Goal: Information Seeking & Learning: Find specific fact

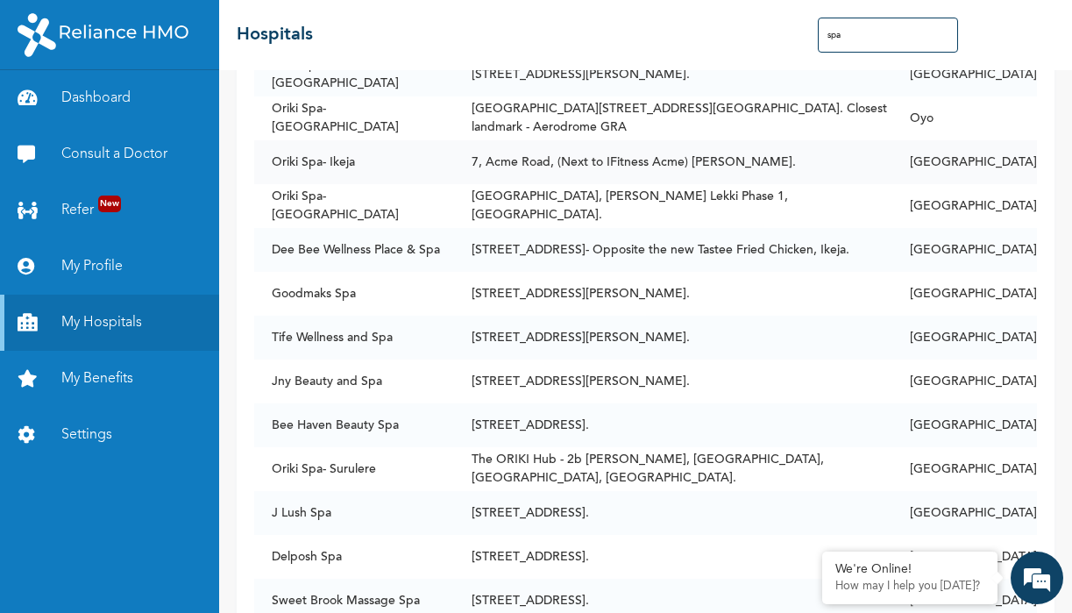
scroll to position [3760, 0]
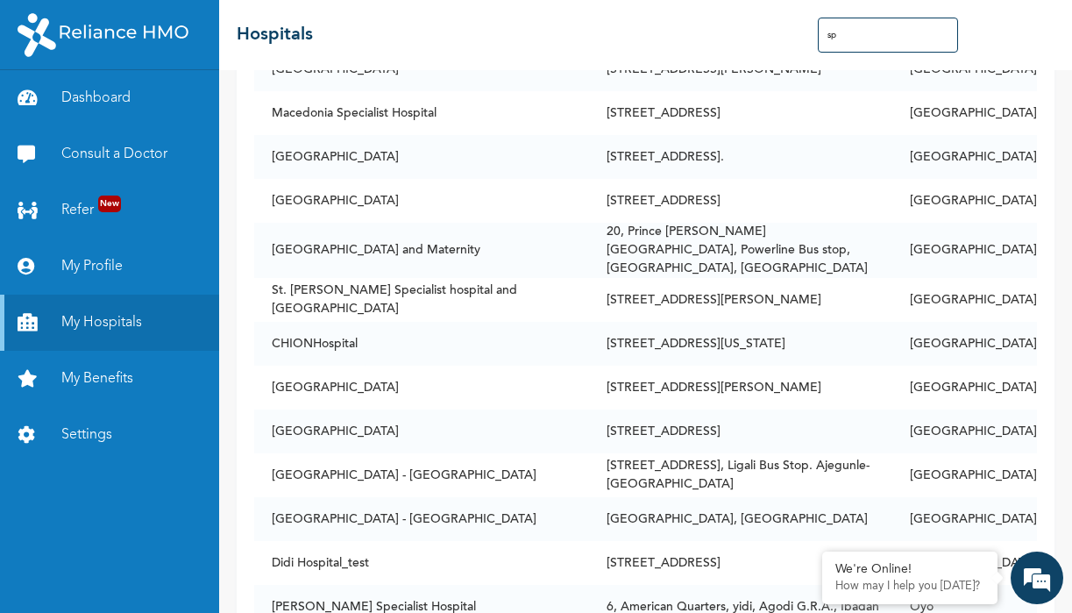
type input "s"
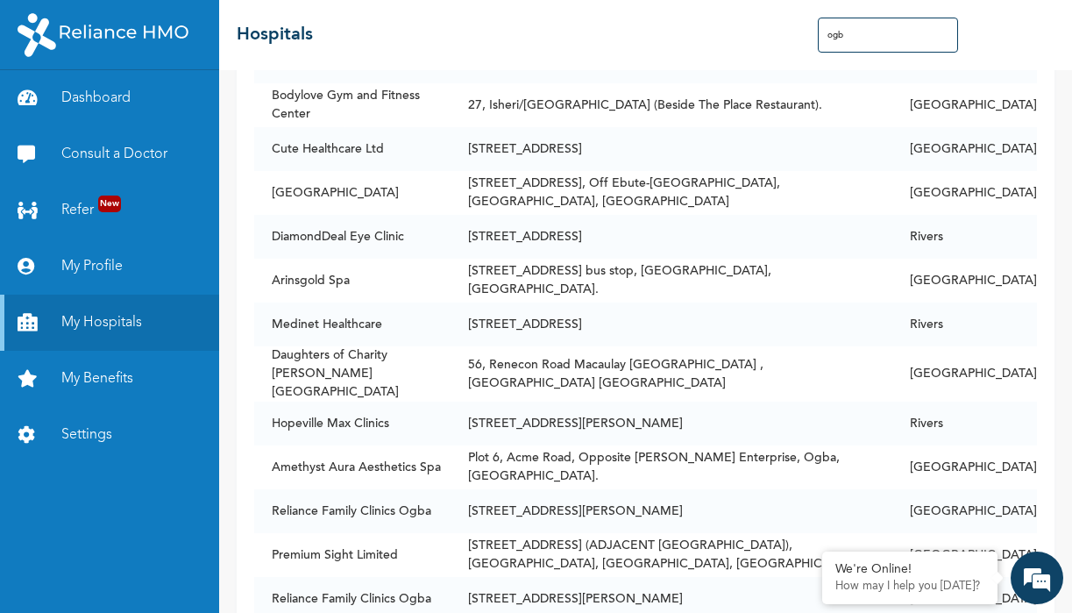
scroll to position [1719, 0]
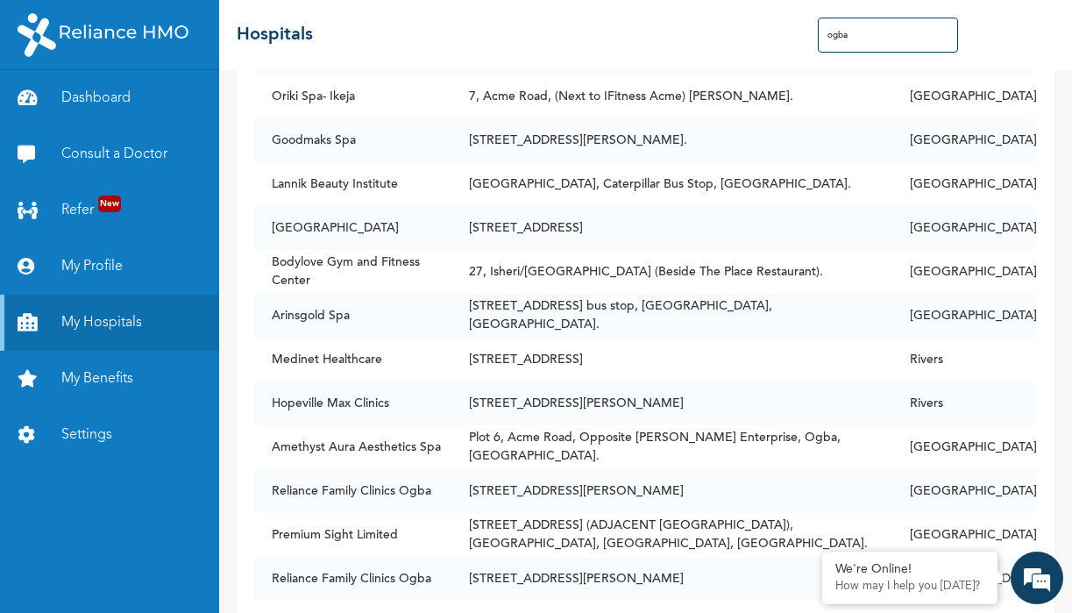
type input "ogba"
click at [295, 425] on td "Amethyst Aura Aesthetics Spa" at bounding box center [352, 447] width 197 height 44
click at [267, 430] on td "Amethyst Aura Aesthetics Spa" at bounding box center [352, 447] width 197 height 44
drag, startPoint x: 268, startPoint y: 421, endPoint x: 457, endPoint y: 427, distance: 189.4
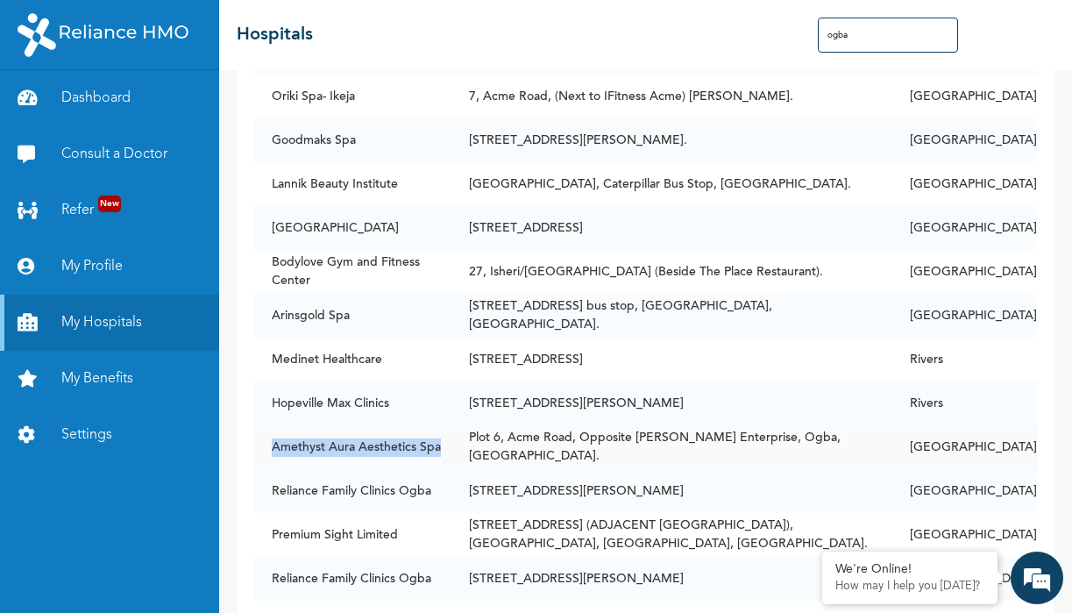
click at [451, 428] on td "Amethyst Aura Aesthetics Spa" at bounding box center [352, 447] width 197 height 44
copy td "Amethyst Aura Aesthetics Spa"
click at [445, 381] on td "Hopeville Max Clinics" at bounding box center [352, 403] width 197 height 44
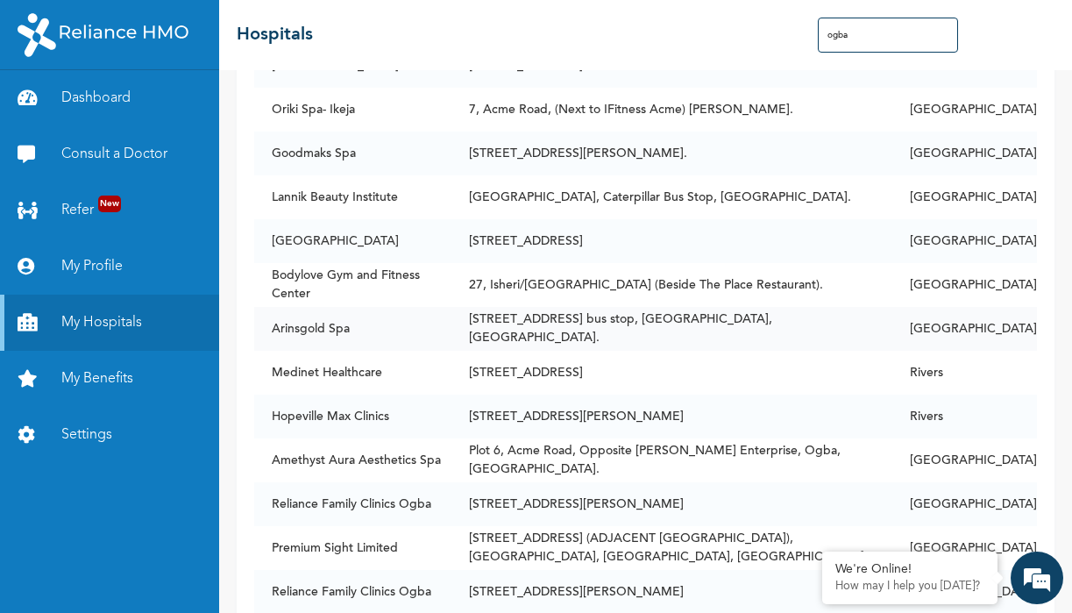
scroll to position [1700, 0]
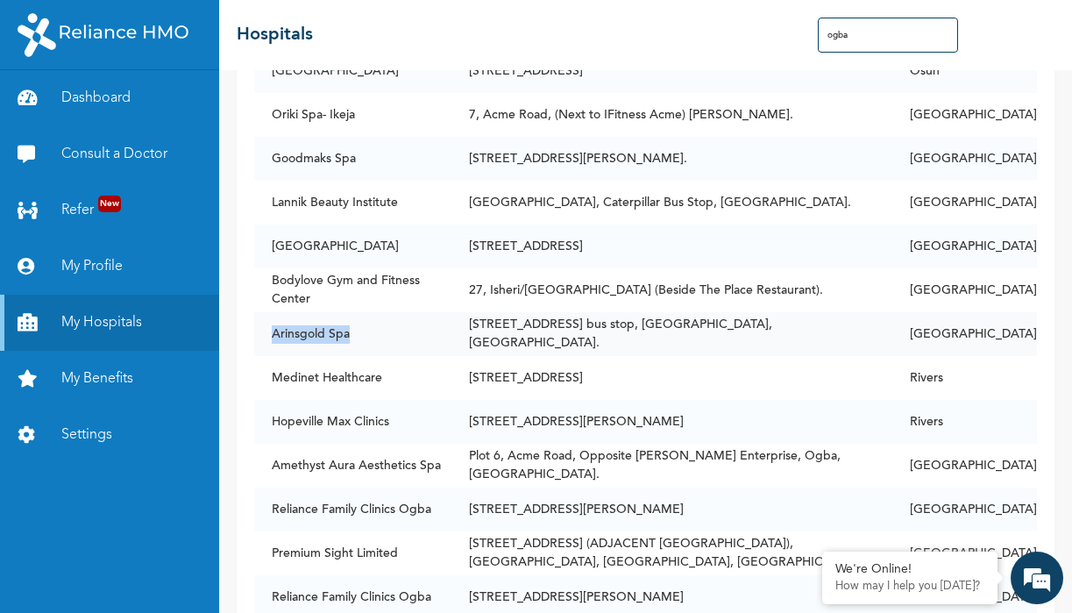
drag, startPoint x: 273, startPoint y: 313, endPoint x: 364, endPoint y: 321, distance: 91.5
click at [364, 321] on td "Arinsgold Spa" at bounding box center [352, 334] width 197 height 44
copy td "Arinsgold Spa"
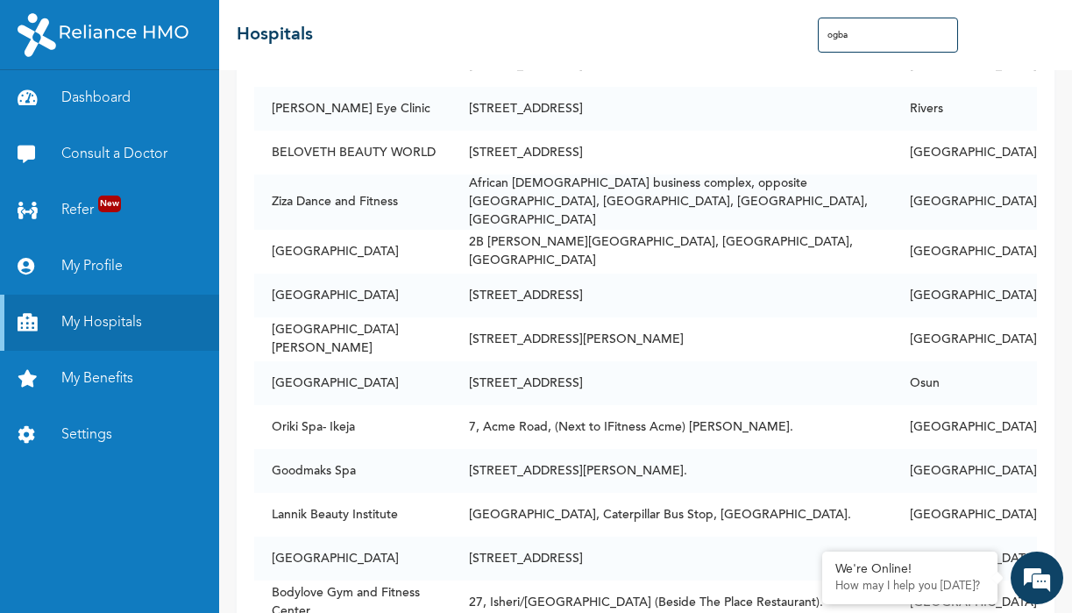
scroll to position [1392, 0]
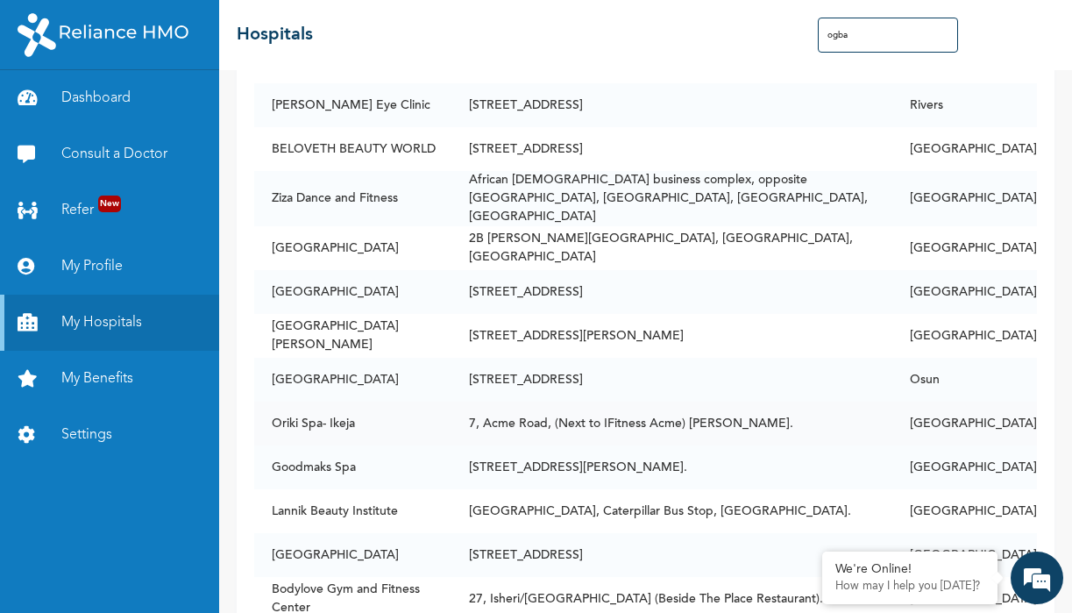
click at [323, 401] on td "Oriki Spa- Ikeja" at bounding box center [352, 423] width 197 height 44
copy td "Oriki Spa- Ikeja"
click at [409, 415] on td "Oriki Spa- Ikeja" at bounding box center [352, 423] width 197 height 44
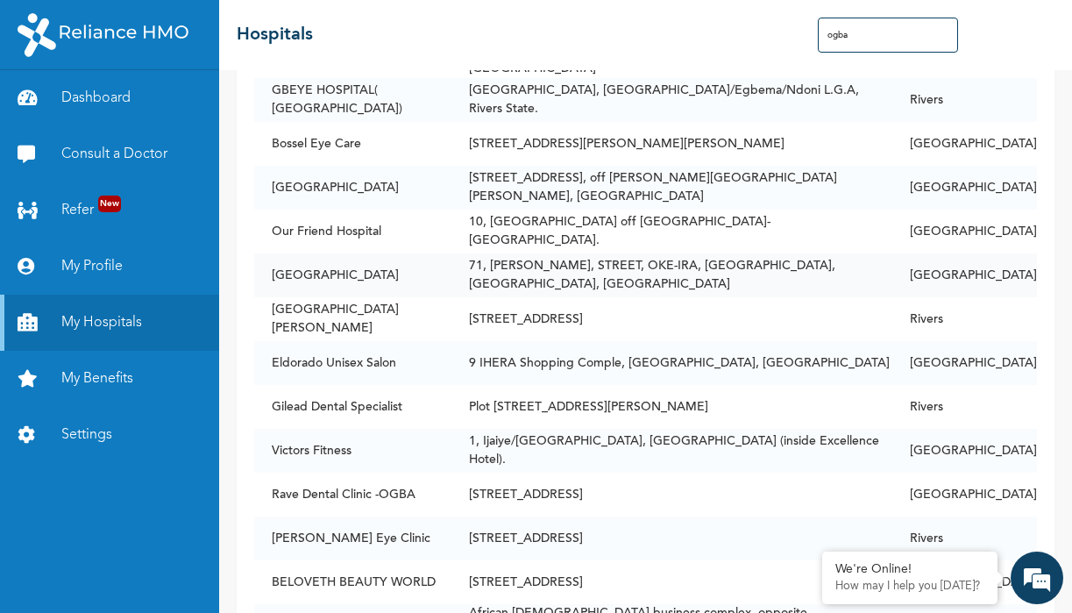
scroll to position [948, 0]
